Goal: Task Accomplishment & Management: Manage account settings

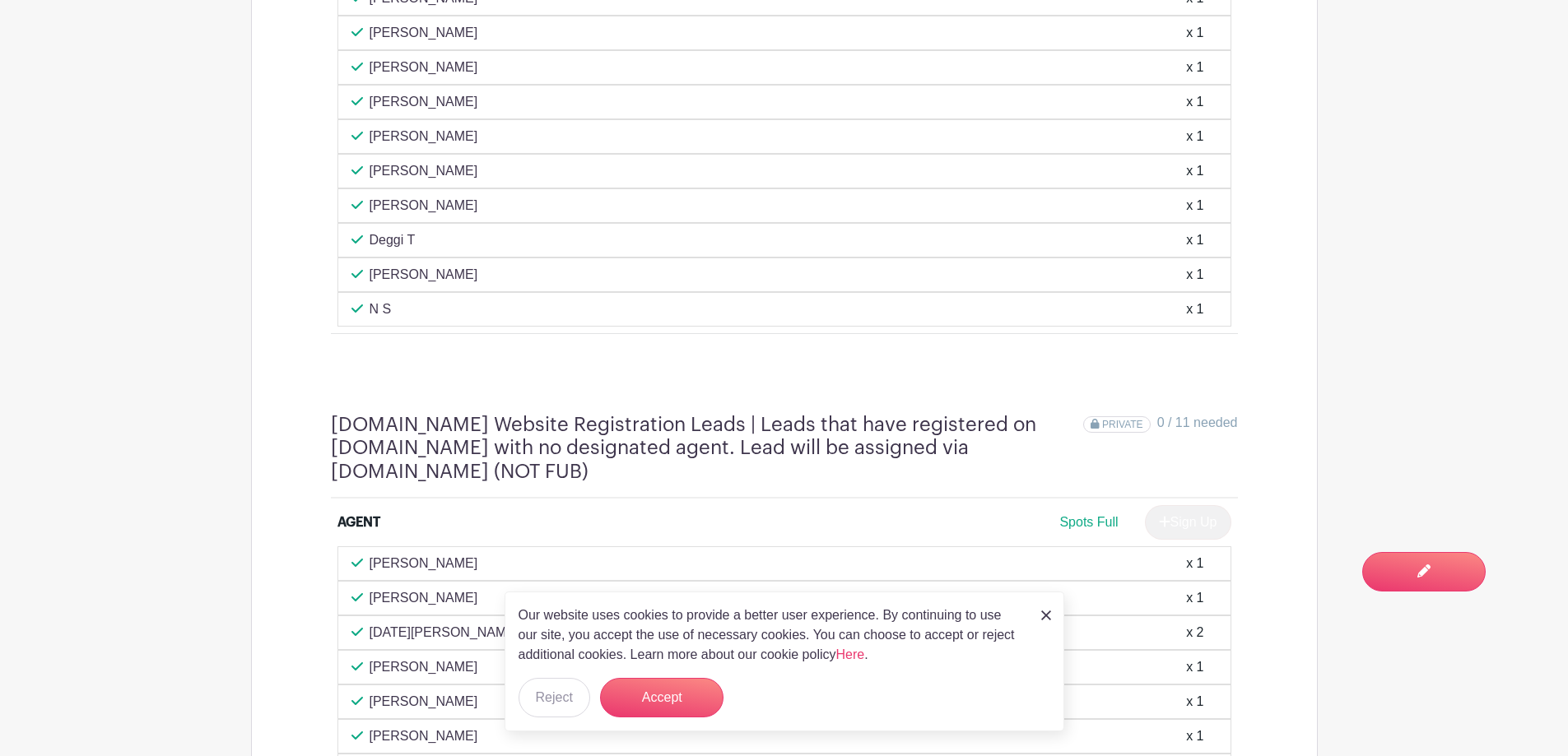
scroll to position [6969, 0]
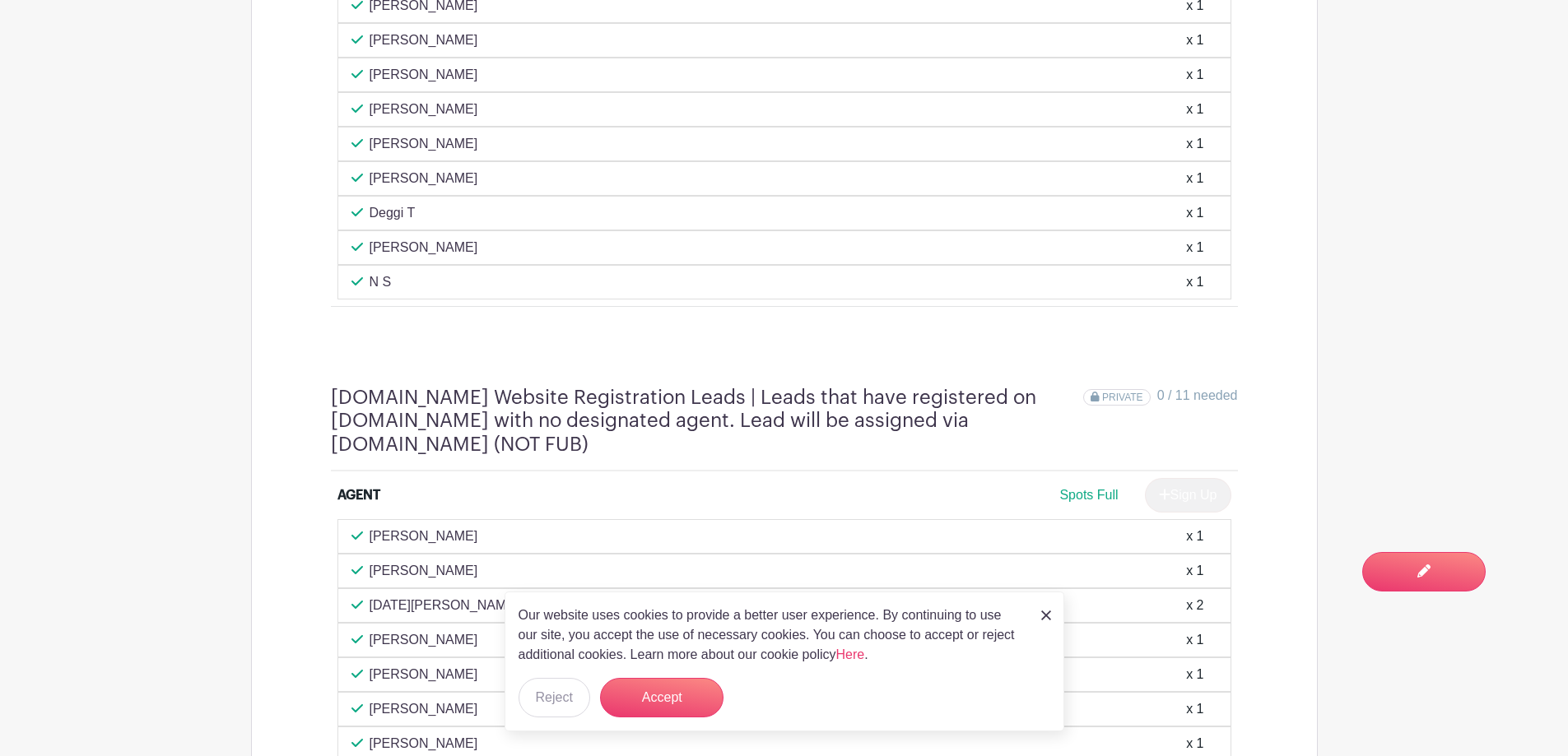
click at [1052, 613] on div "Our website uses cookies to provide a better user experience. By continuing to …" at bounding box center [784, 661] width 560 height 140
click at [1044, 614] on img at bounding box center [1046, 615] width 10 height 10
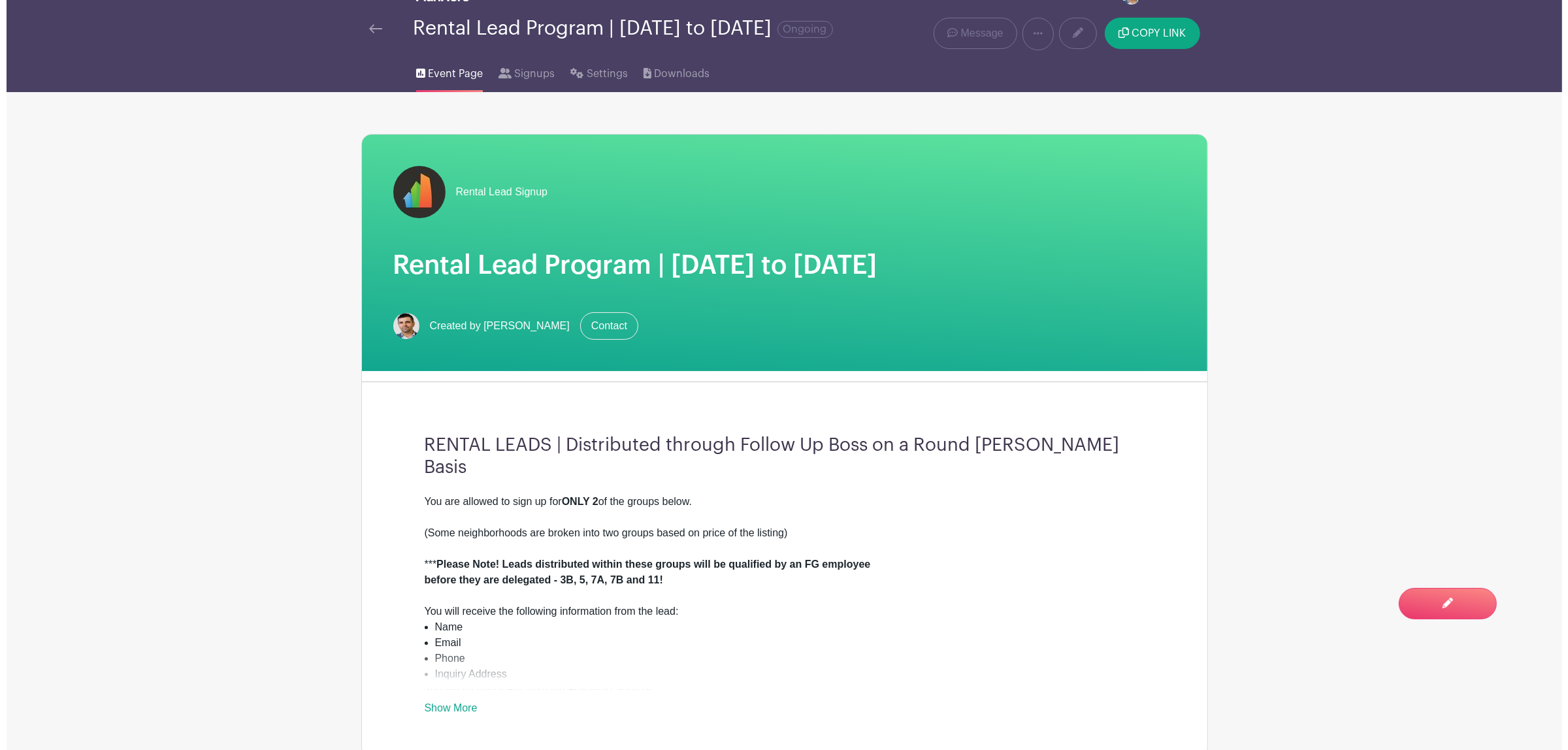
scroll to position [0, 0]
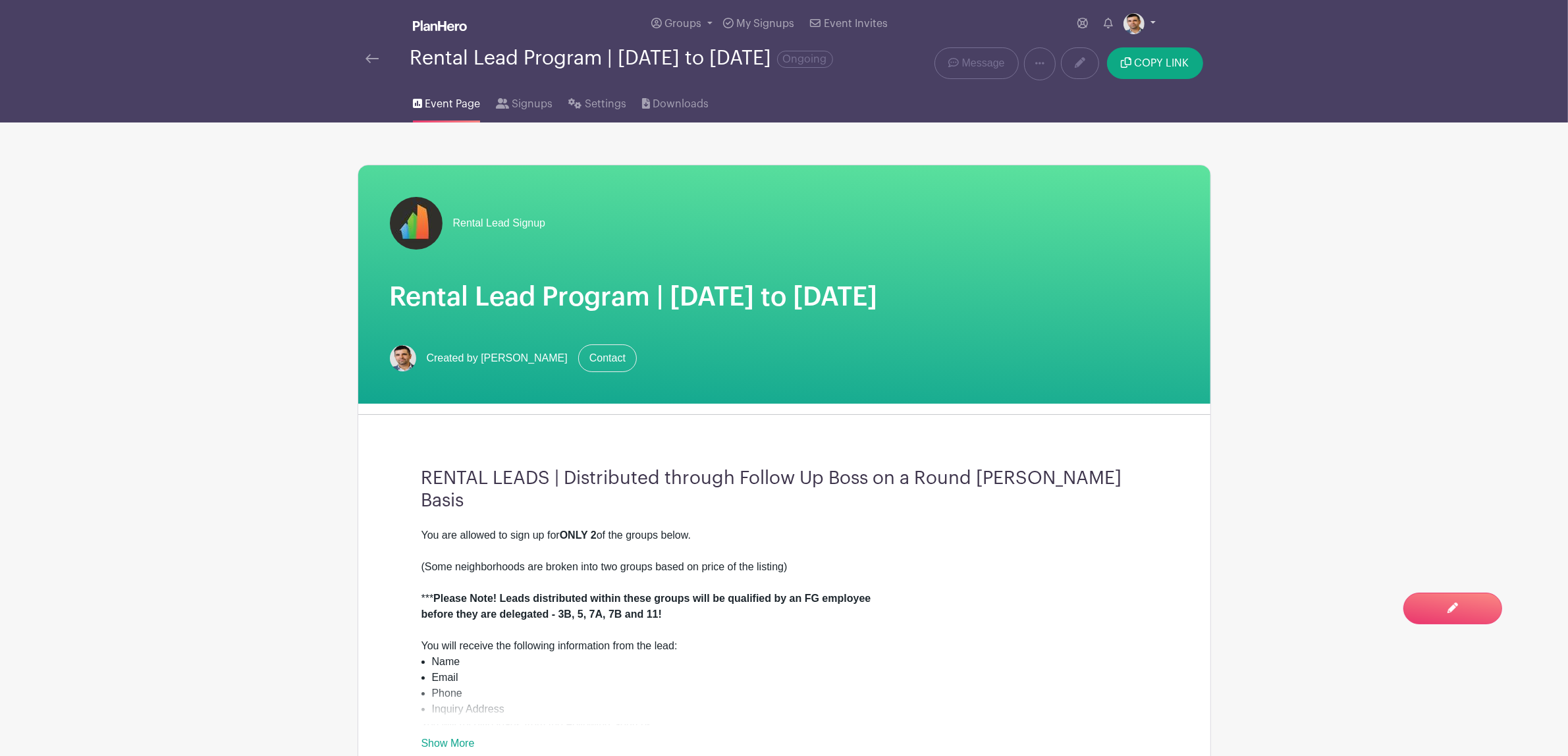
click at [1123, 22] on img at bounding box center [1133, 23] width 21 height 21
click at [1116, 114] on link "Logout" at bounding box center [1103, 108] width 104 height 21
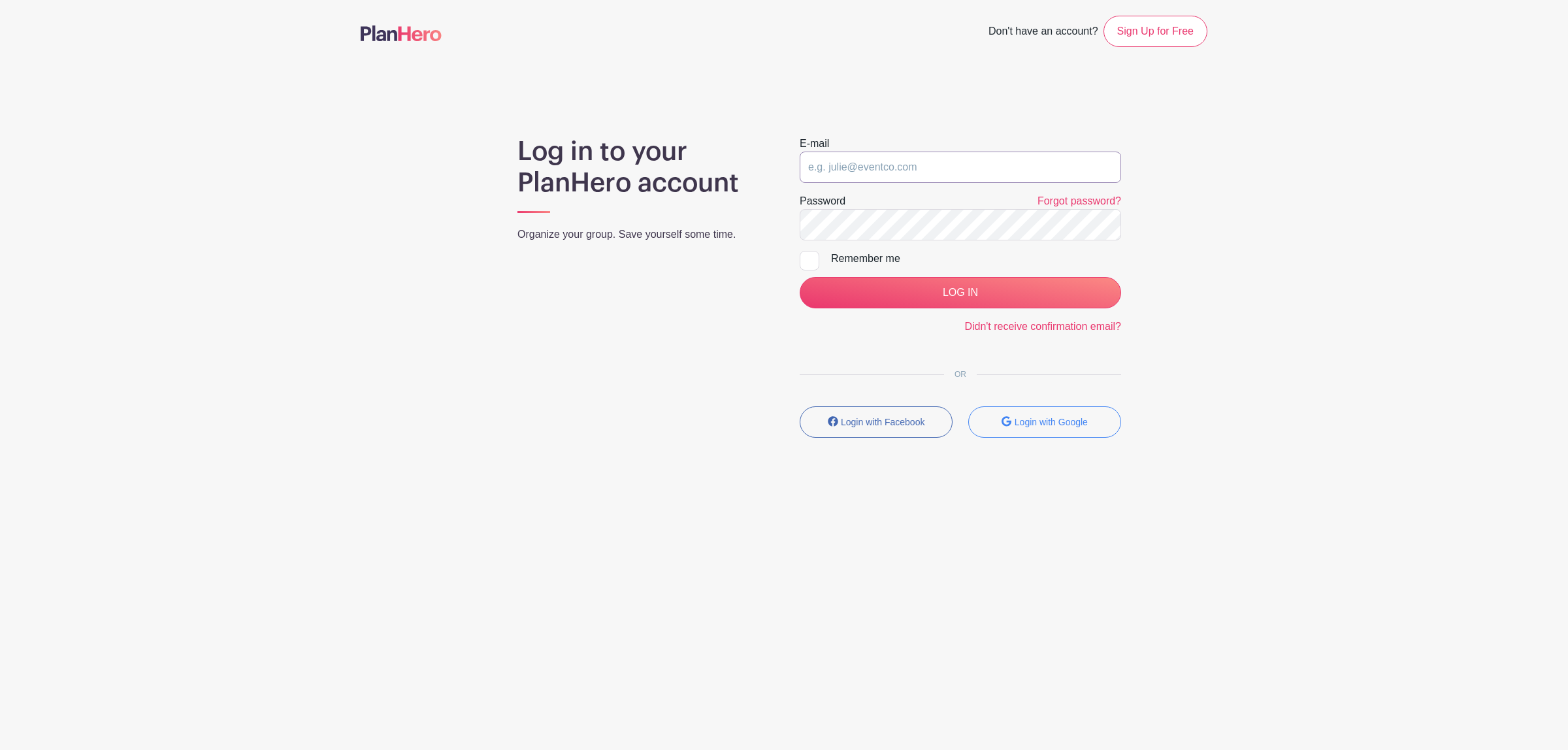
type input "adam@fultongrace.com"
